Goal: Find specific page/section: Find specific page/section

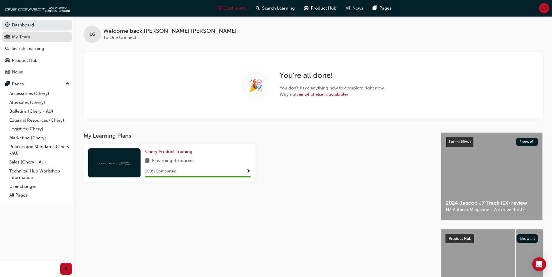
click at [28, 36] on div "My Team" at bounding box center [21, 37] width 18 height 7
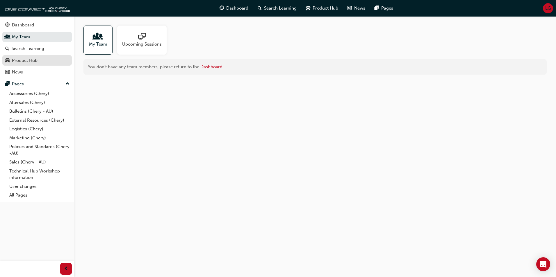
click at [30, 62] on div "Product Hub" at bounding box center [25, 60] width 26 height 7
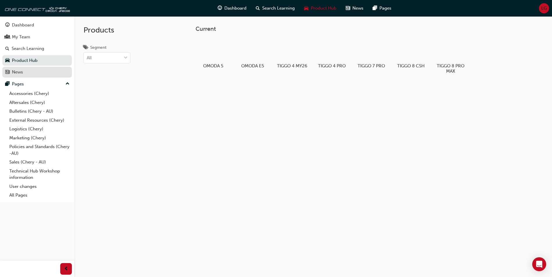
click at [19, 68] on link "News" at bounding box center [37, 72] width 70 height 11
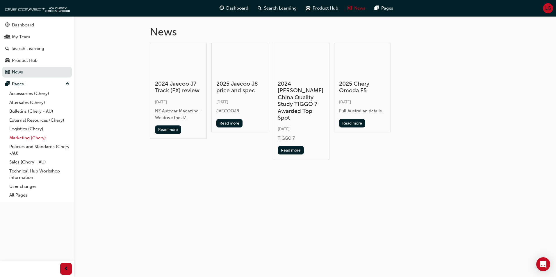
click at [25, 138] on link "Marketing (Chery)" at bounding box center [39, 138] width 65 height 9
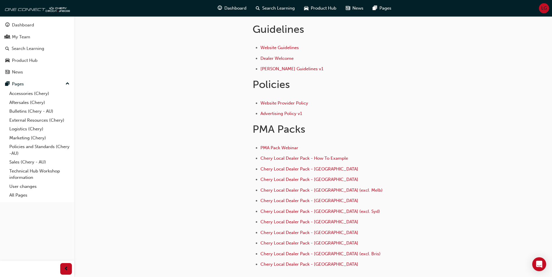
scroll to position [175, 0]
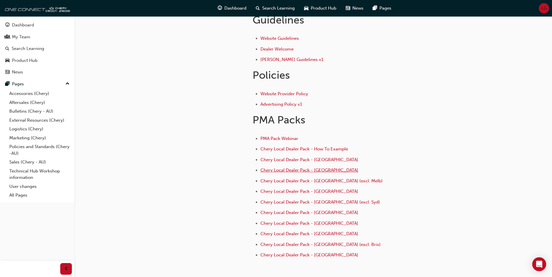
click at [283, 171] on span "Chery Local Dealer Pack - [GEOGRAPHIC_DATA]" at bounding box center [309, 170] width 98 height 5
